Goal: Go to known website: Go to known website

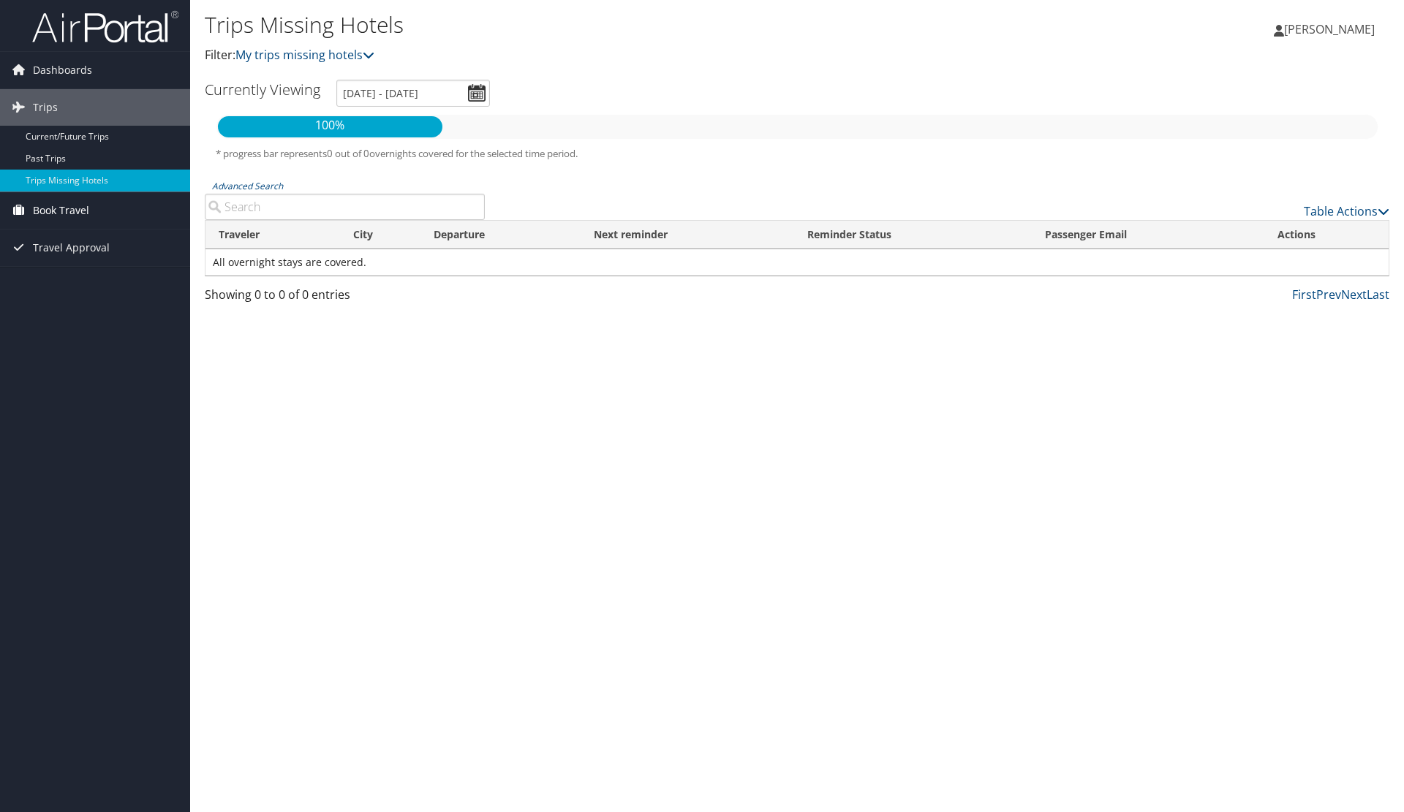
click at [61, 207] on span "Book Travel" at bounding box center [61, 210] width 56 height 37
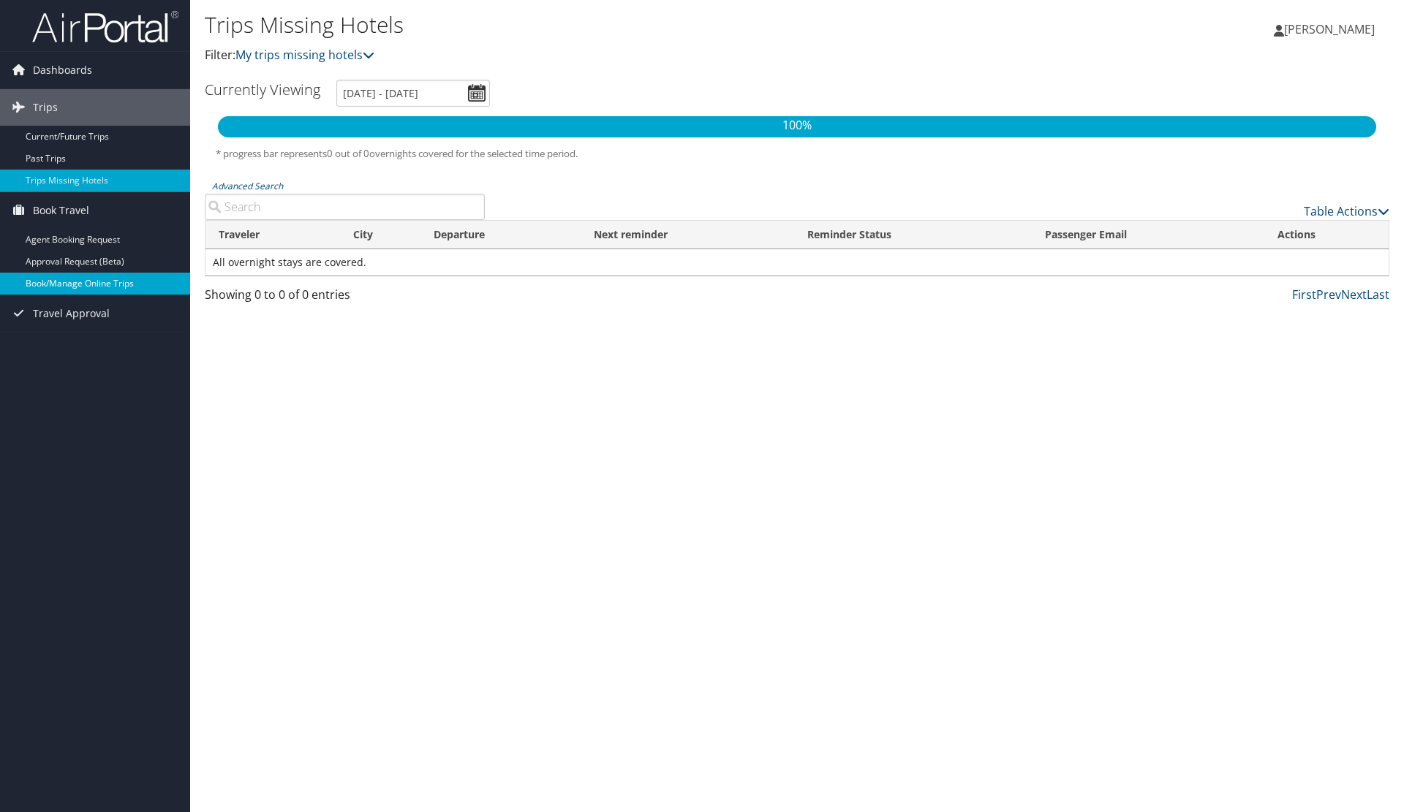
click at [61, 279] on link "Book/Manage Online Trips" at bounding box center [95, 284] width 190 height 22
